Goal: Browse casually: Explore the website without a specific task or goal

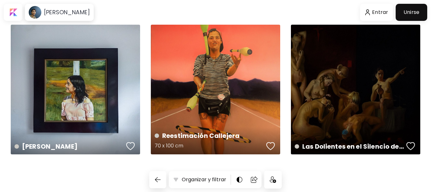
click at [151, 117] on div "Reestimación Callejera 70 x 100 cm" at bounding box center [215, 89] width 129 height 129
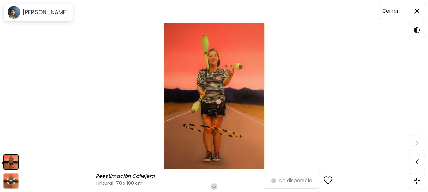
click at [414, 17] on span at bounding box center [416, 10] width 13 height 13
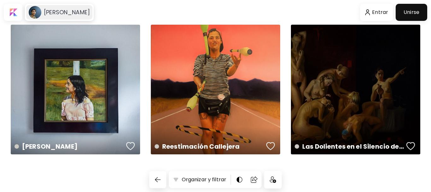
click at [75, 11] on h6 "[PERSON_NAME]" at bounding box center [67, 13] width 46 height 8
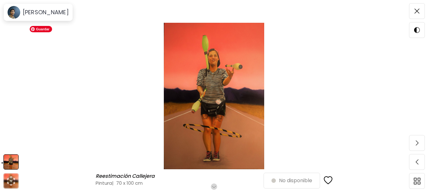
click at [92, 80] on img at bounding box center [214, 96] width 375 height 146
